Goal: Task Accomplishment & Management: Manage account settings

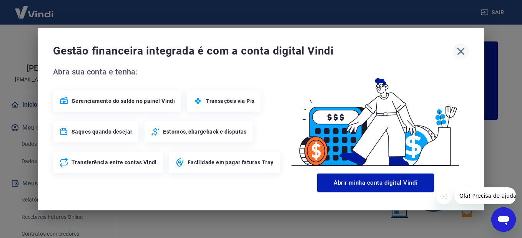
click at [462, 56] on icon "button" at bounding box center [461, 51] width 12 height 12
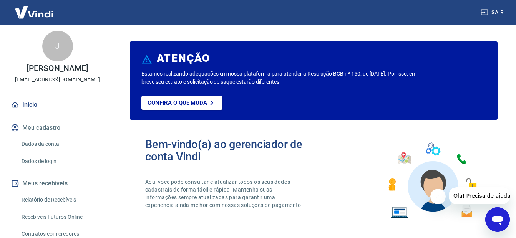
click at [42, 144] on link "Dados da conta" at bounding box center [61, 144] width 87 height 16
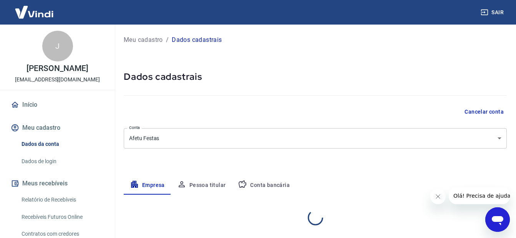
select select "SP"
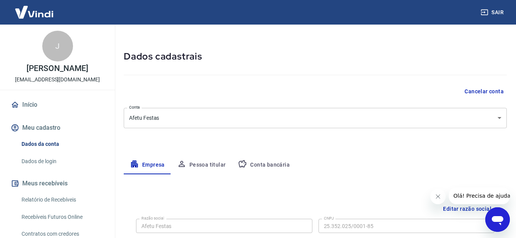
scroll to position [38, 0]
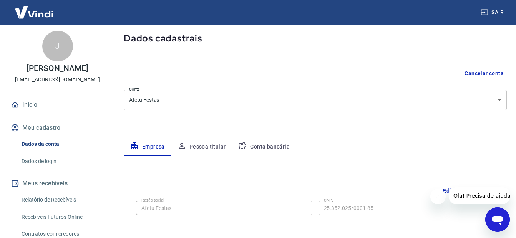
click at [269, 148] on button "Conta bancária" at bounding box center [264, 147] width 64 height 18
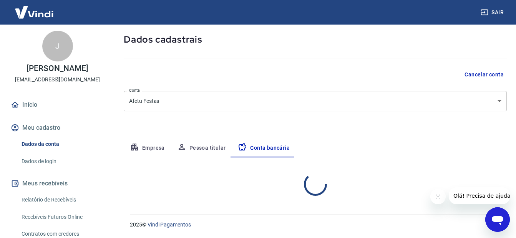
select select "1"
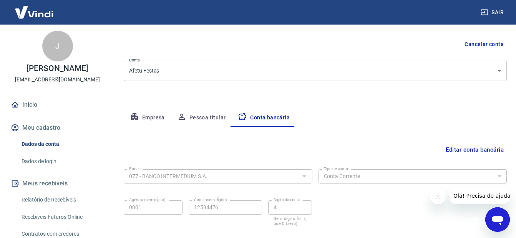
scroll to position [112, 0]
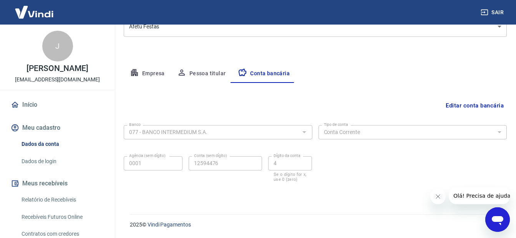
click at [48, 199] on link "Relatório de Recebíveis" at bounding box center [61, 200] width 87 height 16
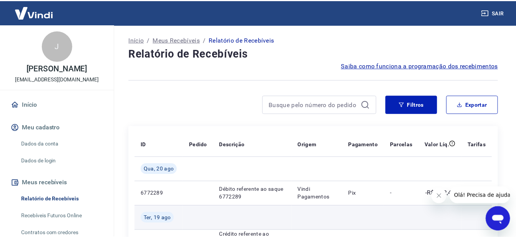
scroll to position [77, 0]
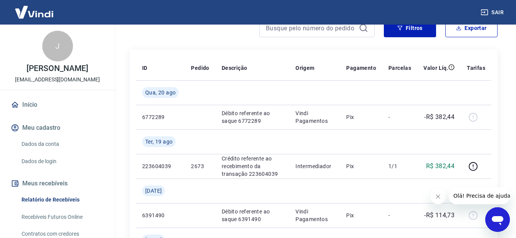
click at [55, 218] on link "Recebíveis Futuros Online" at bounding box center [61, 217] width 87 height 16
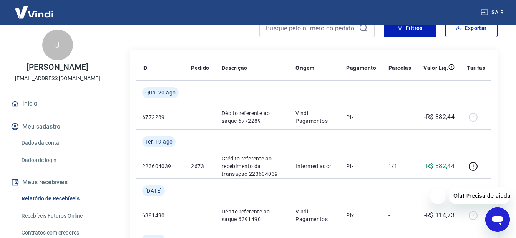
scroll to position [0, 0]
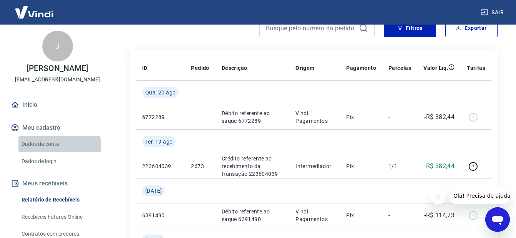
click at [55, 145] on link "Dados da conta" at bounding box center [61, 144] width 87 height 16
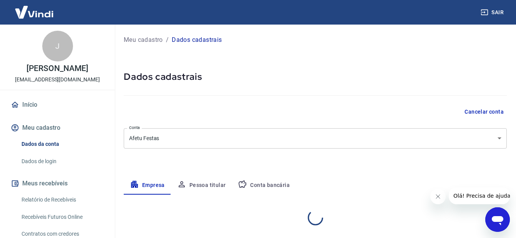
select select "SP"
click at [273, 184] on button "Conta bancária" at bounding box center [264, 185] width 64 height 18
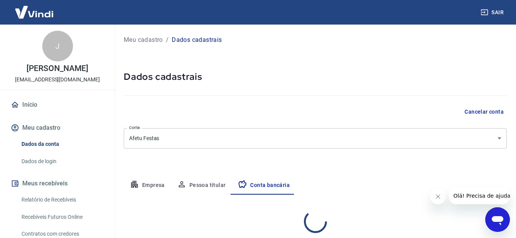
select select "1"
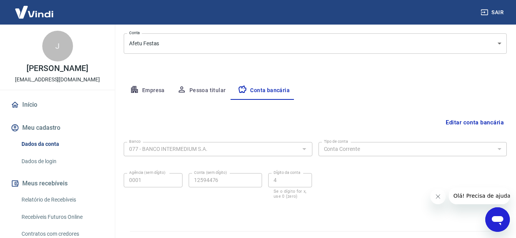
scroll to position [112, 0]
